Goal: Transaction & Acquisition: Purchase product/service

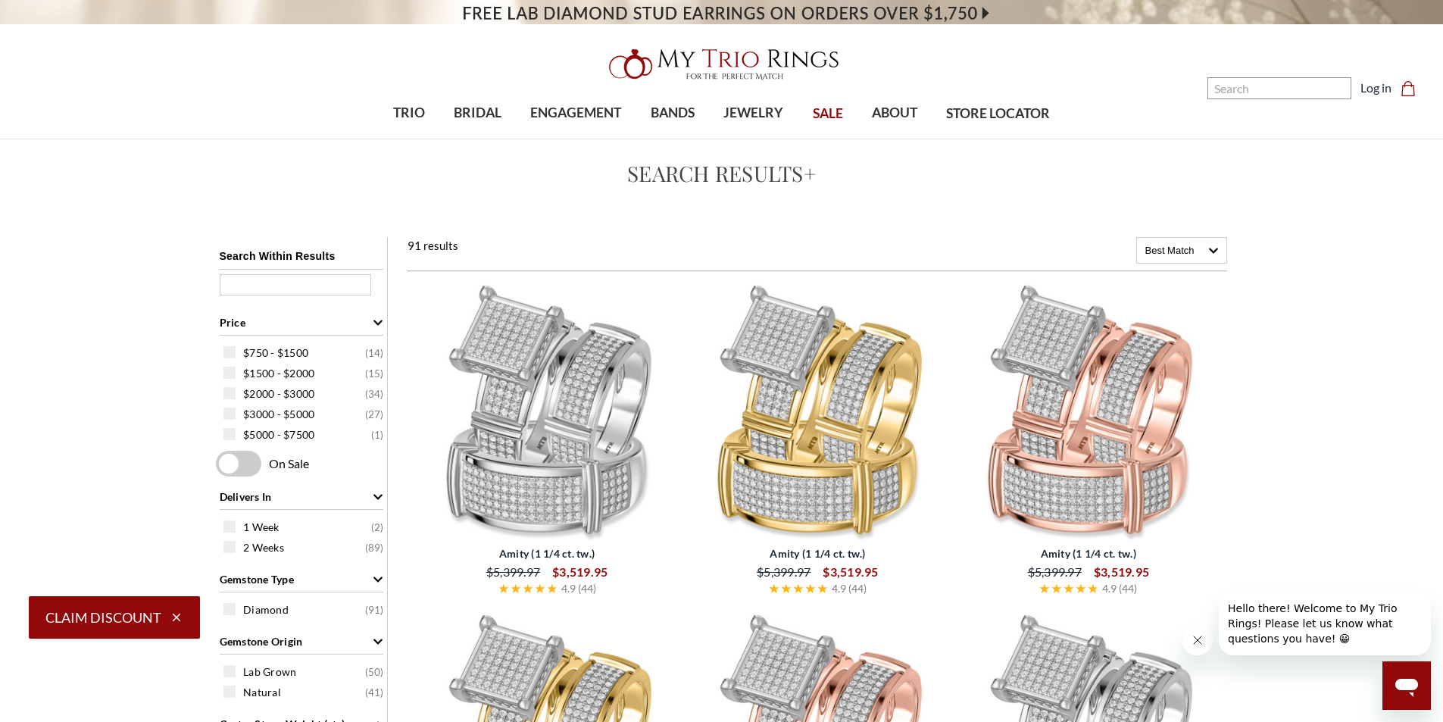
click at [632, 435] on img at bounding box center [546, 411] width 258 height 258
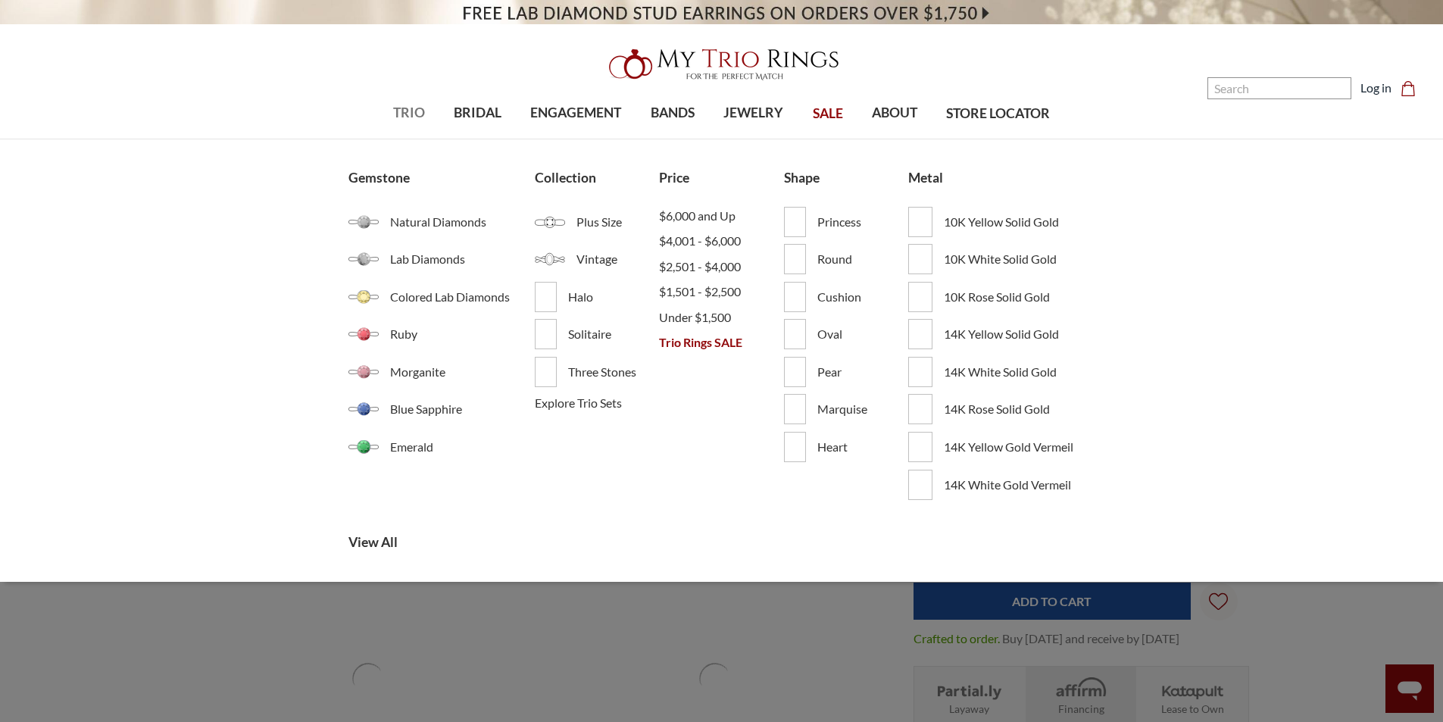
click at [425, 108] on link "TRIO" at bounding box center [409, 113] width 61 height 49
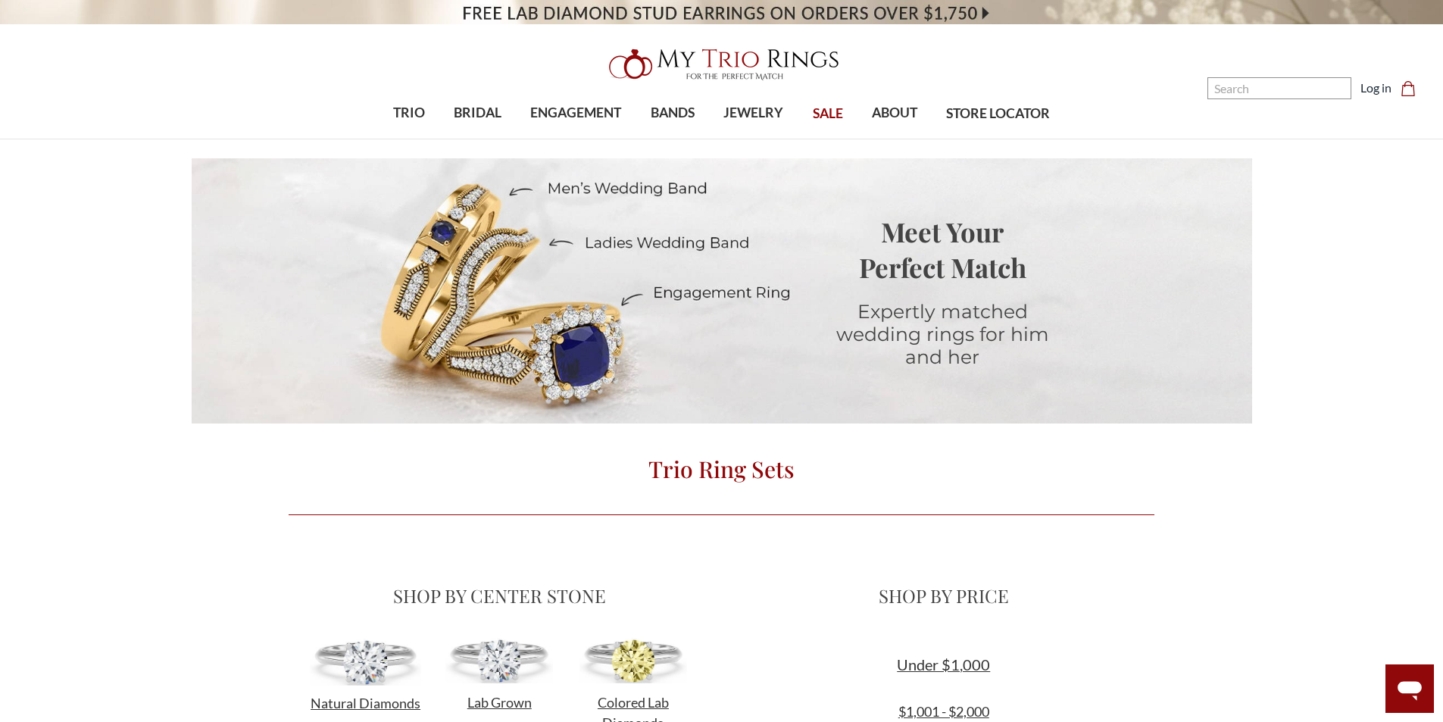
click at [818, 108] on span "SALE" at bounding box center [828, 114] width 30 height 20
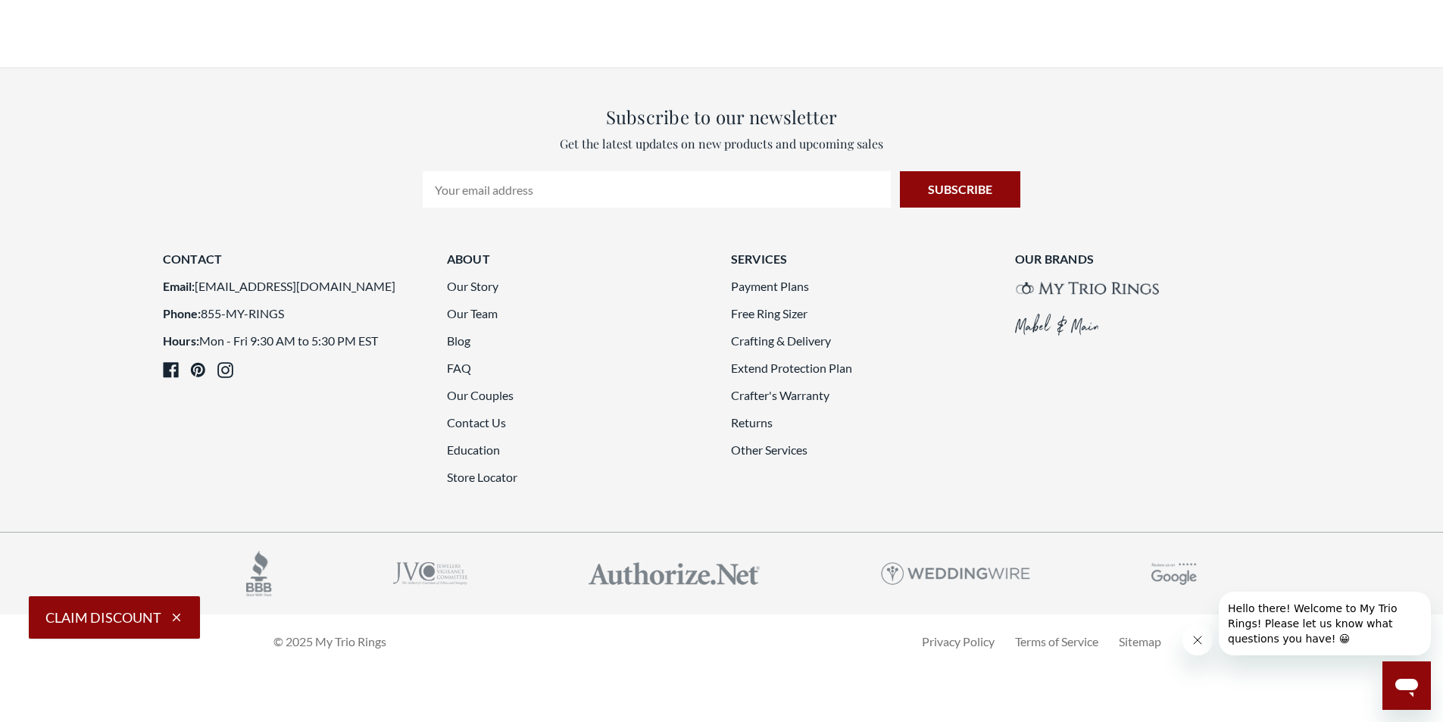
scroll to position [4089, 0]
drag, startPoint x: 503, startPoint y: 226, endPoint x: 538, endPoint y: 171, distance: 65.3
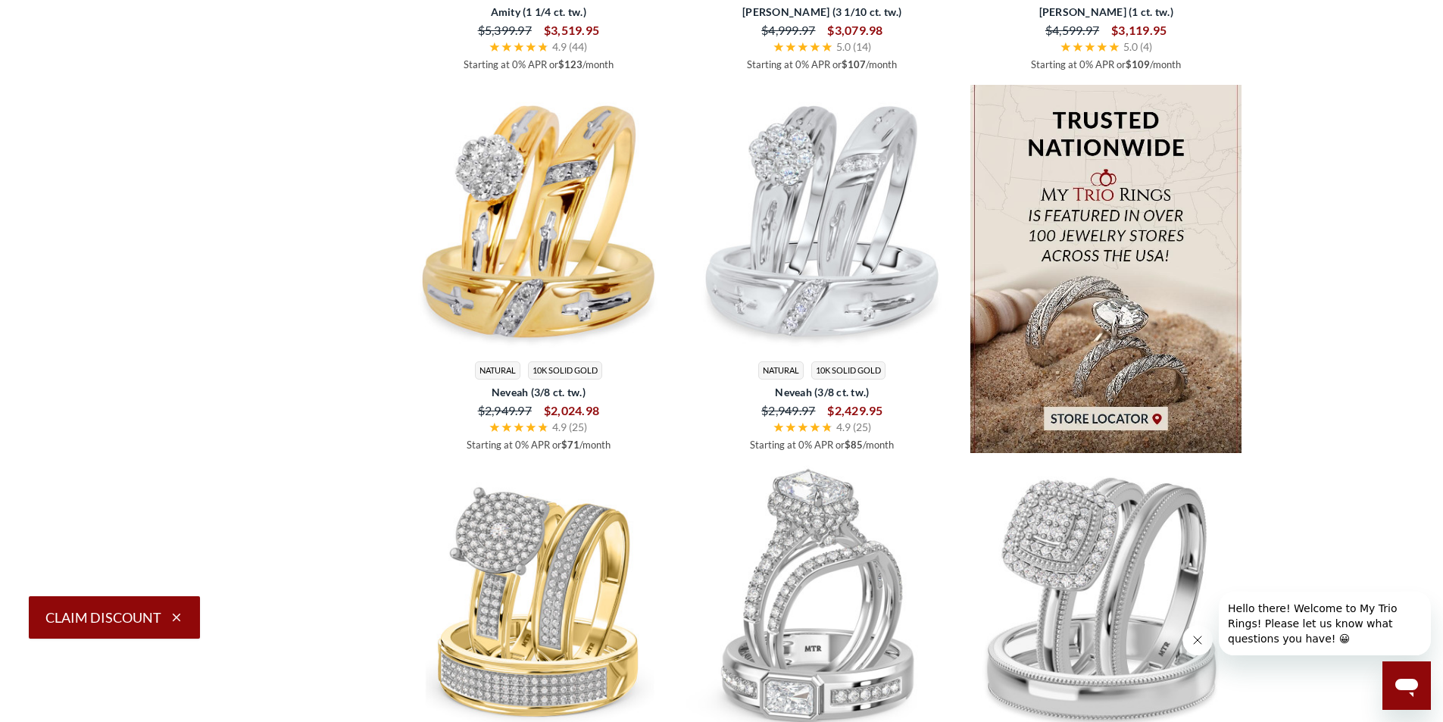
scroll to position [2045, 0]
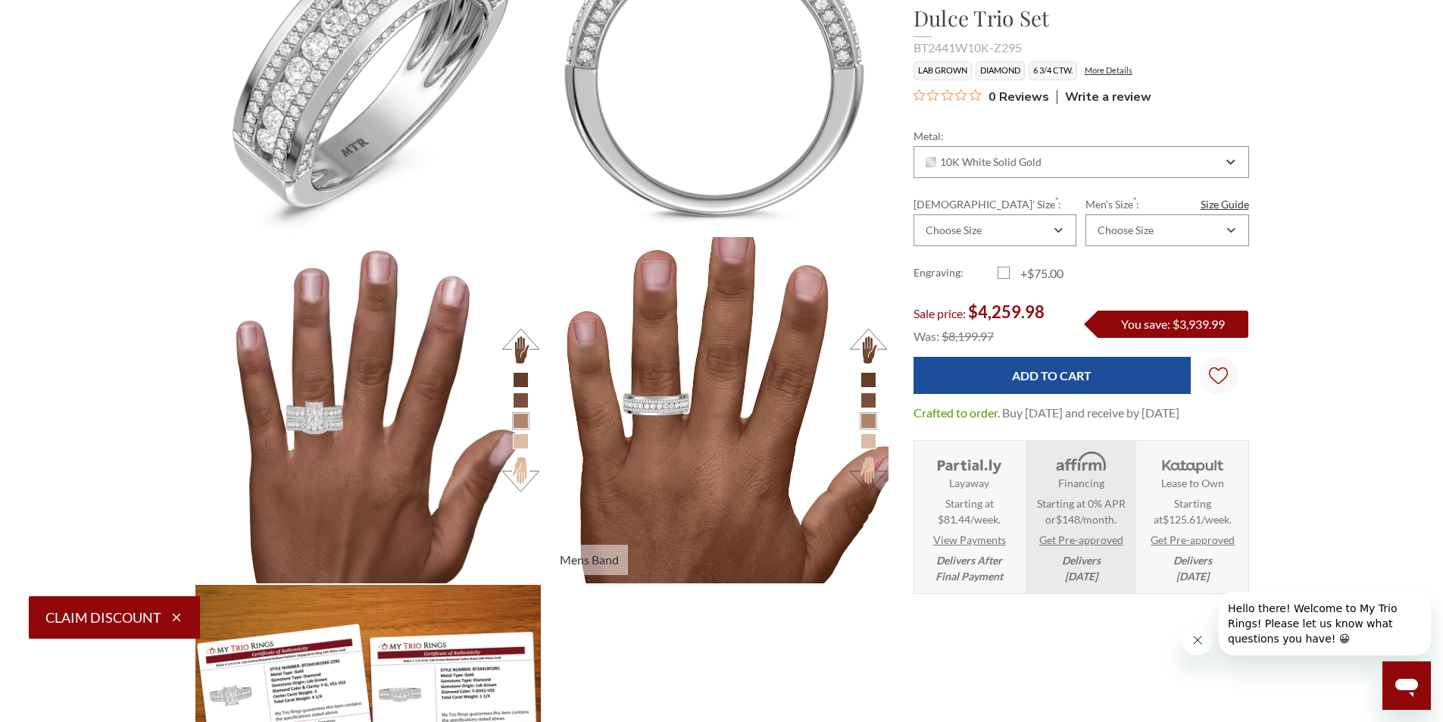
scroll to position [1893, 0]
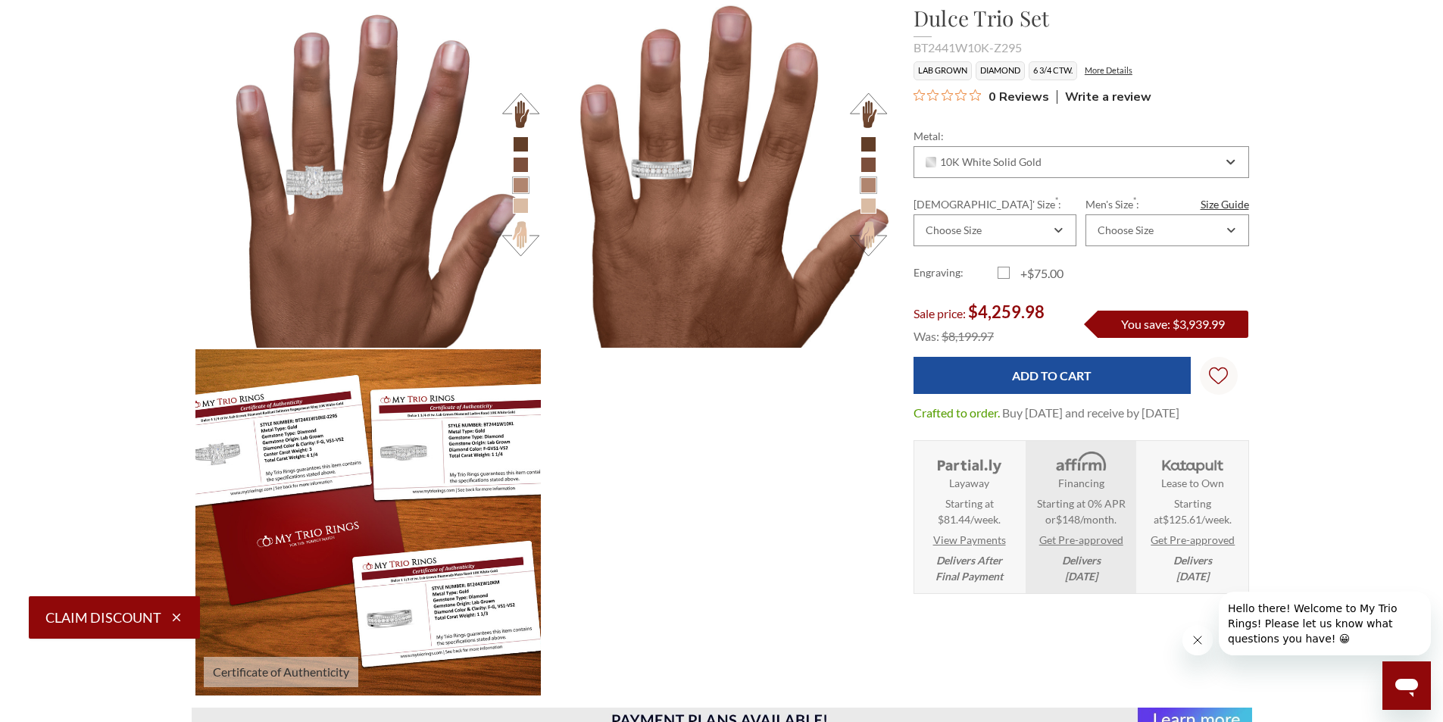
click at [245, 452] on img at bounding box center [368, 522] width 380 height 380
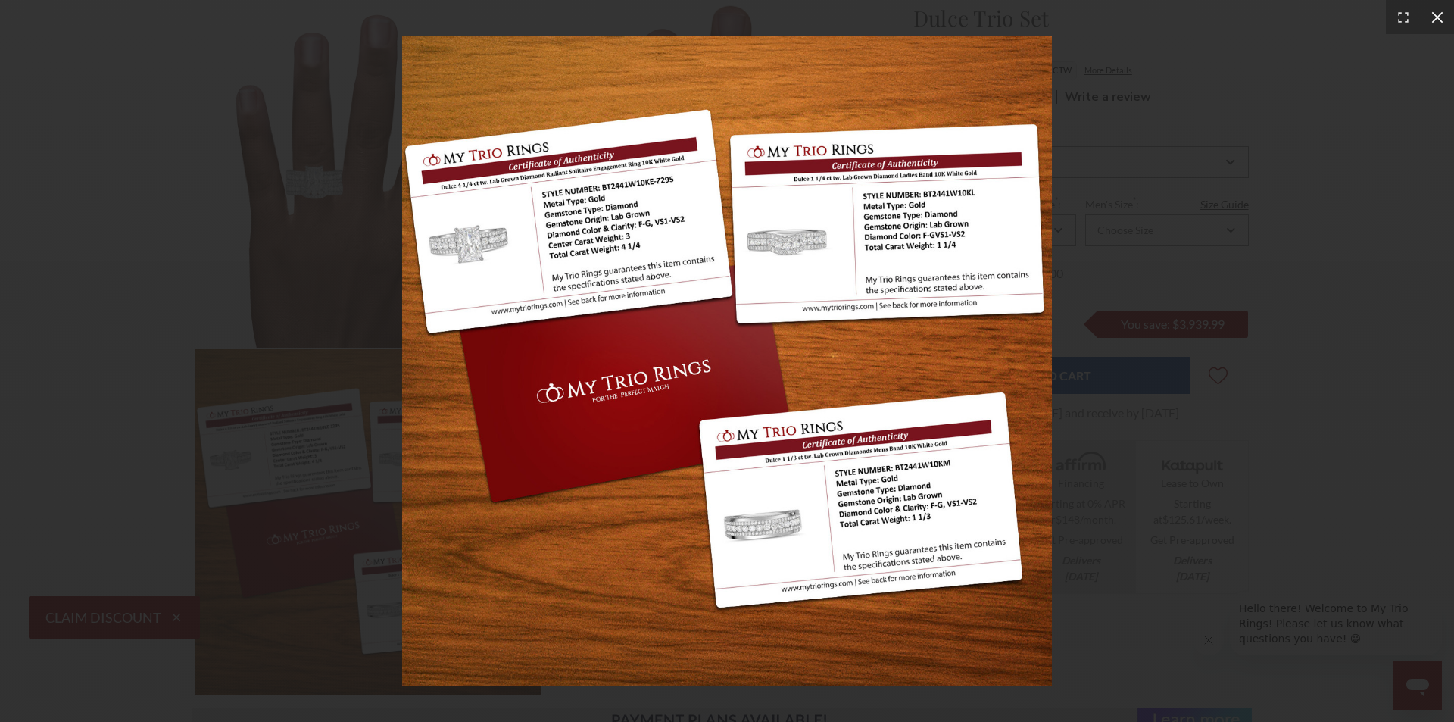
click at [1436, 21] on icon at bounding box center [1437, 17] width 15 height 15
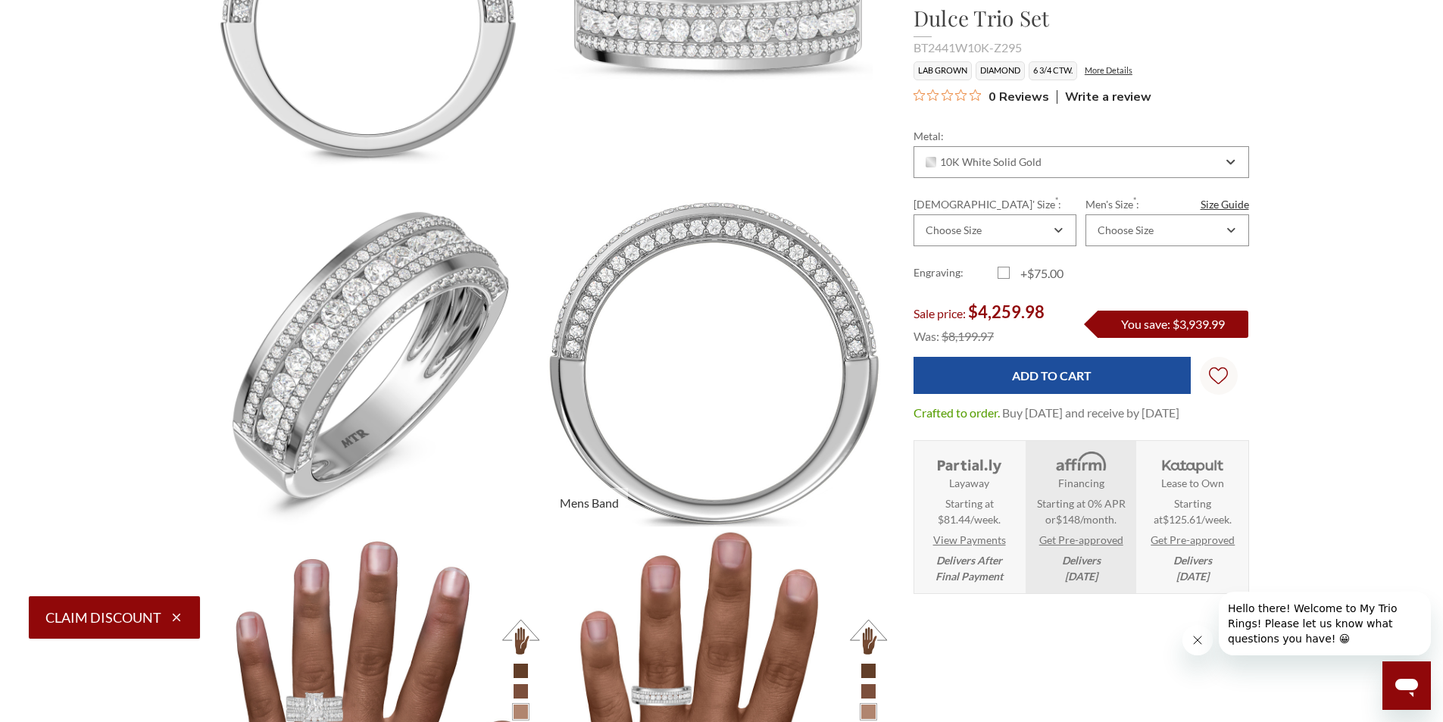
scroll to position [1060, 0]
